Goal: Check status

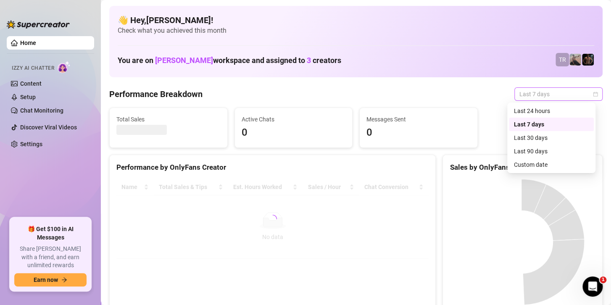
click at [526, 96] on span "Last 7 days" at bounding box center [558, 94] width 78 height 13
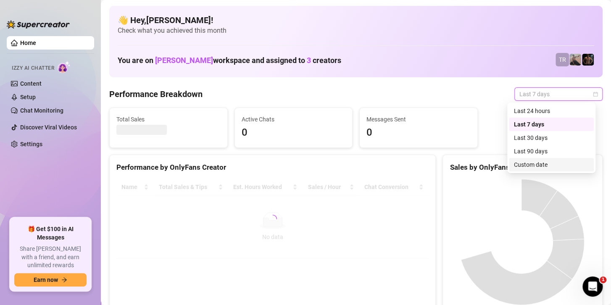
click at [528, 165] on div "Custom date" at bounding box center [551, 164] width 75 height 9
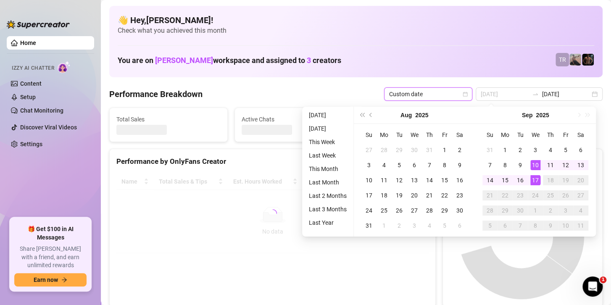
click at [534, 177] on div "17" at bounding box center [535, 180] width 10 height 10
type input "[DATE]"
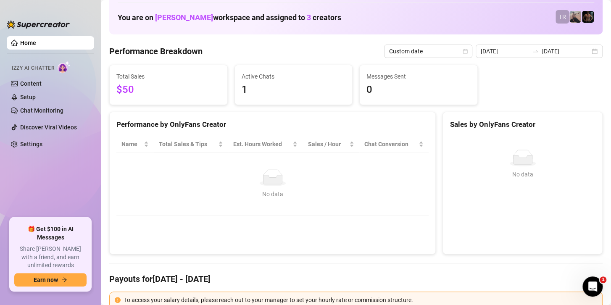
scroll to position [42, 0]
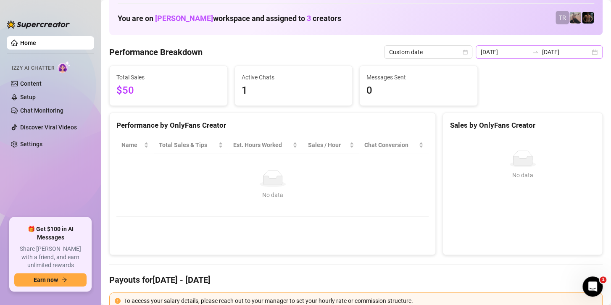
click at [534, 47] on div "[DATE] [DATE]" at bounding box center [539, 51] width 127 height 13
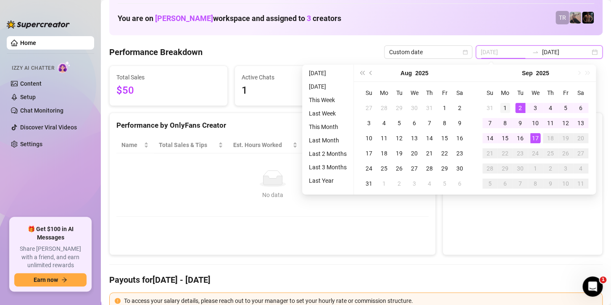
type input "[DATE]"
click at [501, 107] on div "1" at bounding box center [505, 108] width 10 height 10
type input "[DATE]"
click at [536, 137] on div "17" at bounding box center [535, 138] width 10 height 10
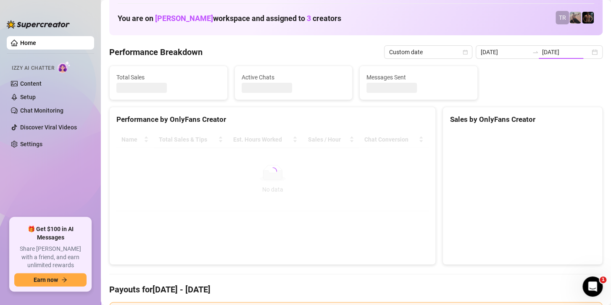
type input "[DATE]"
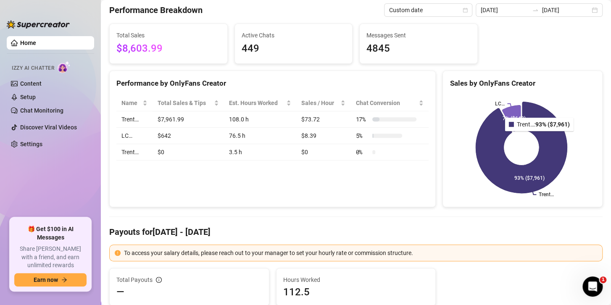
scroll to position [0, 0]
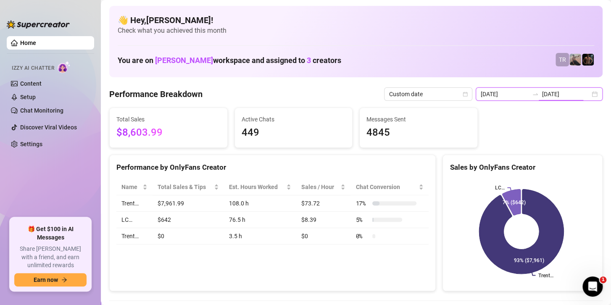
click at [542, 89] on input "[DATE]" at bounding box center [566, 93] width 48 height 9
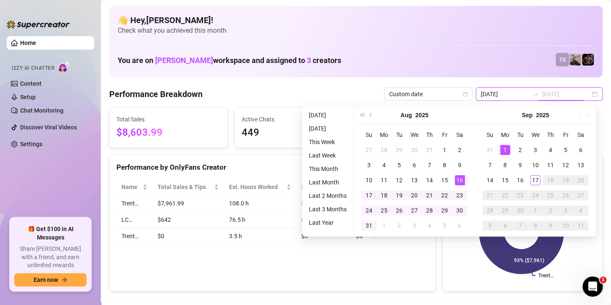
type input "[DATE]"
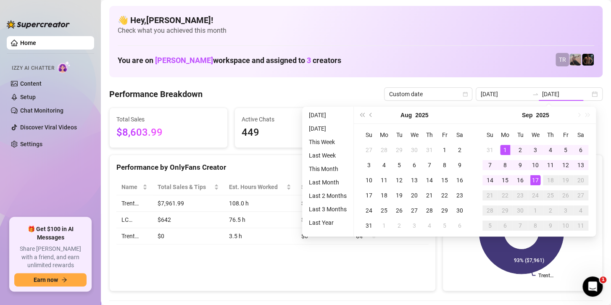
click at [405, 46] on div "👋 Hey, [PERSON_NAME] ! Check what you achieved this month You are on [PERSON_NA…" at bounding box center [355, 41] width 493 height 71
